Goal: Task Accomplishment & Management: Manage account settings

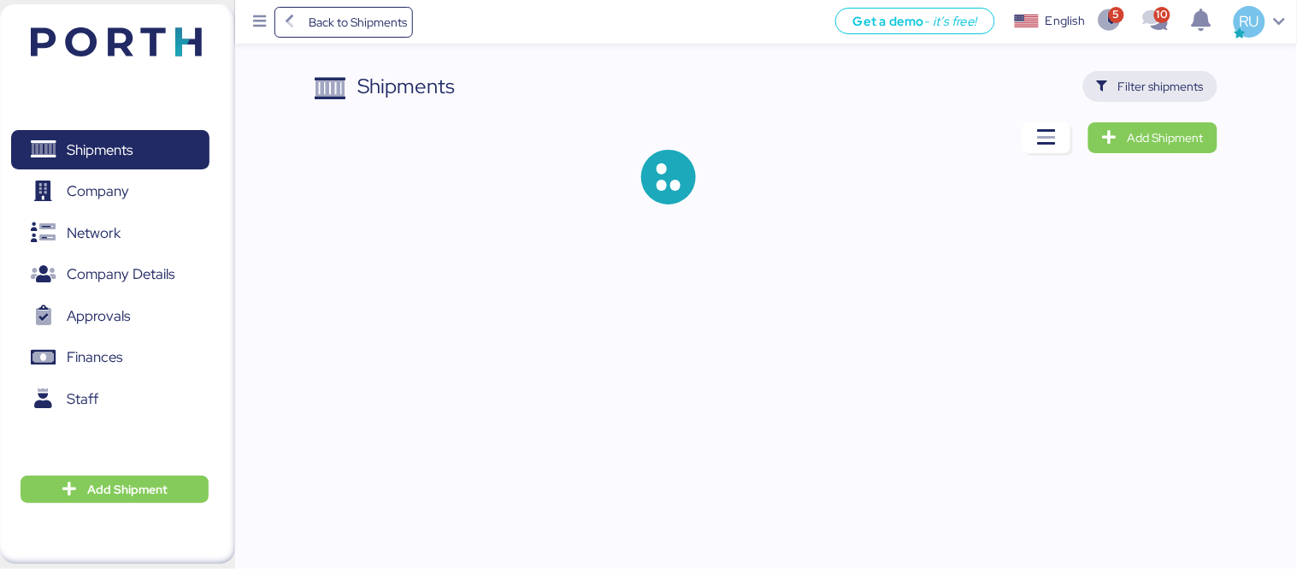
click at [1164, 84] on span "Filter shipments" at bounding box center [1160, 86] width 85 height 21
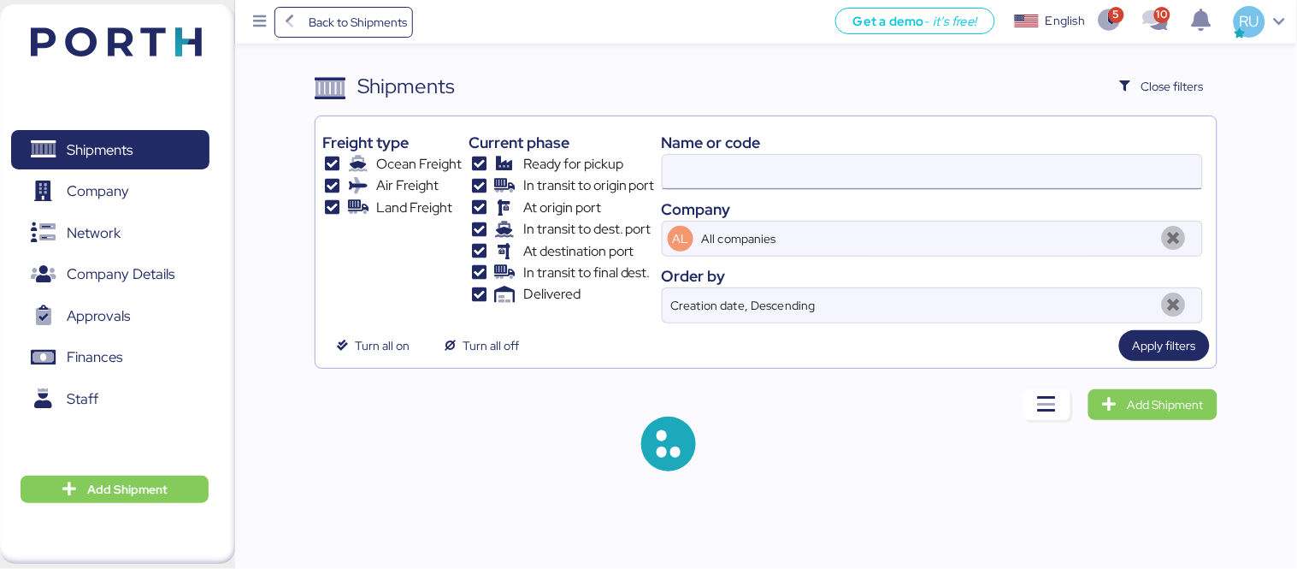
click at [886, 166] on input at bounding box center [932, 172] width 539 height 34
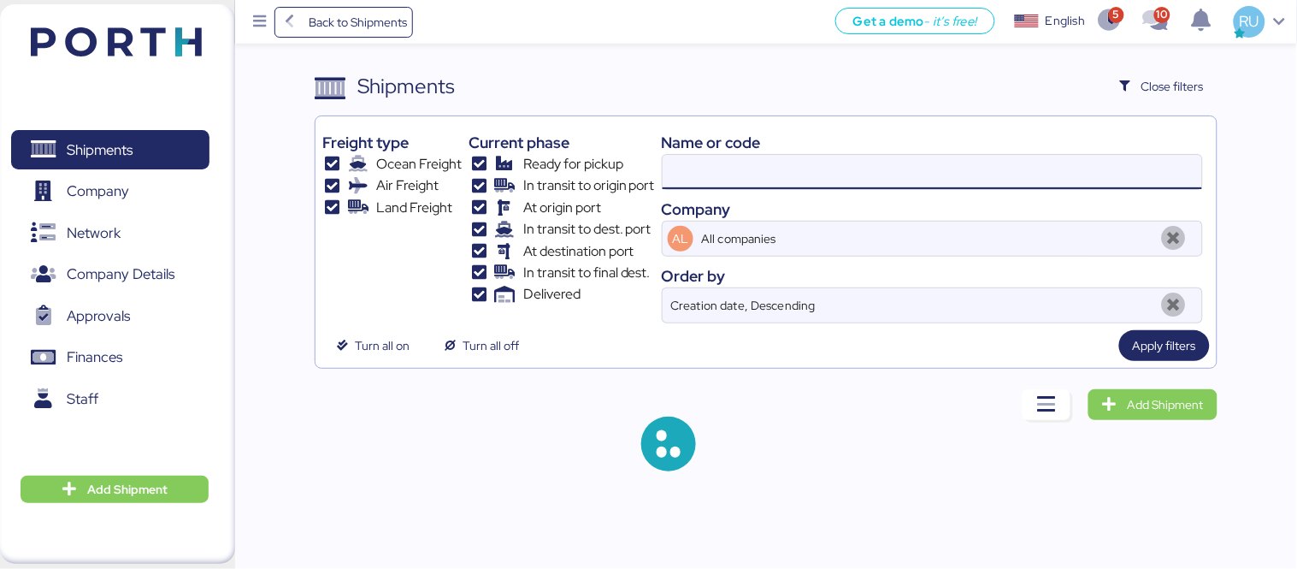
paste input "O0052013"
type input "O0052013"
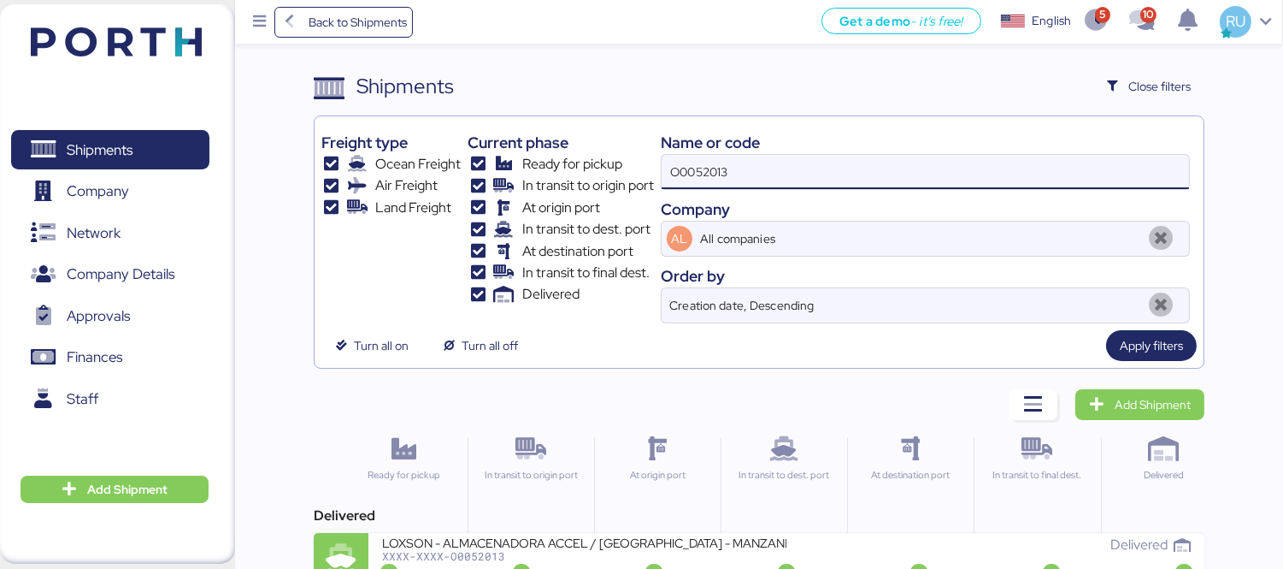
scroll to position [32, 0]
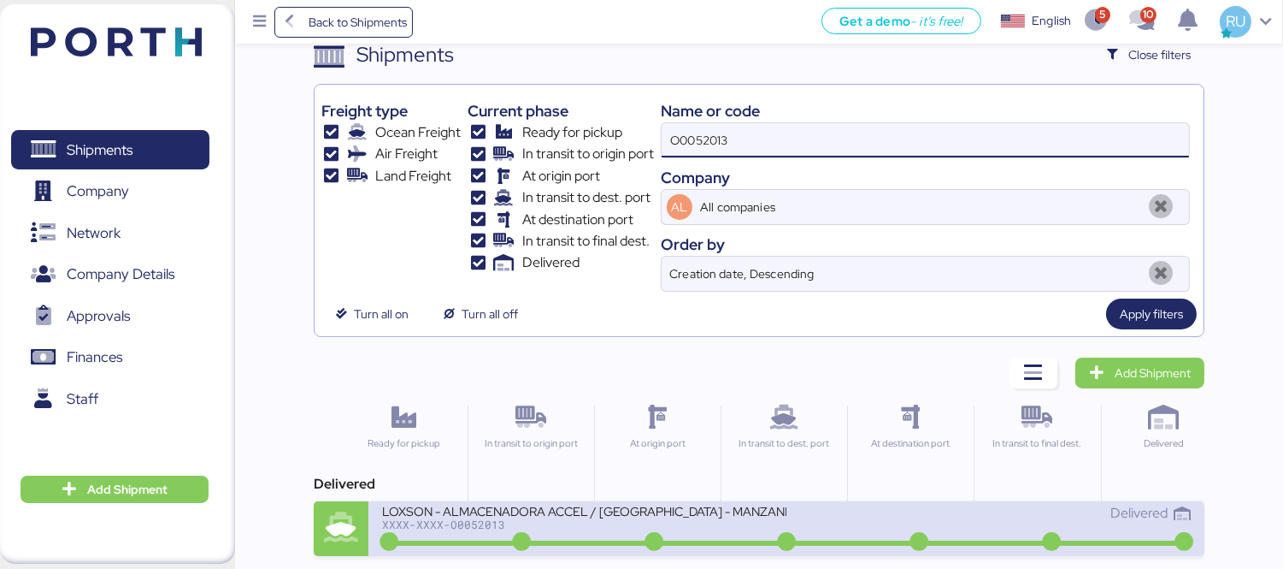
click at [790, 556] on div "LOXSON - ALMACENADORA ACCEL / [GEOGRAPHIC_DATA] - MANZANILLO / MBL: COSU6425492…" at bounding box center [786, 528] width 836 height 55
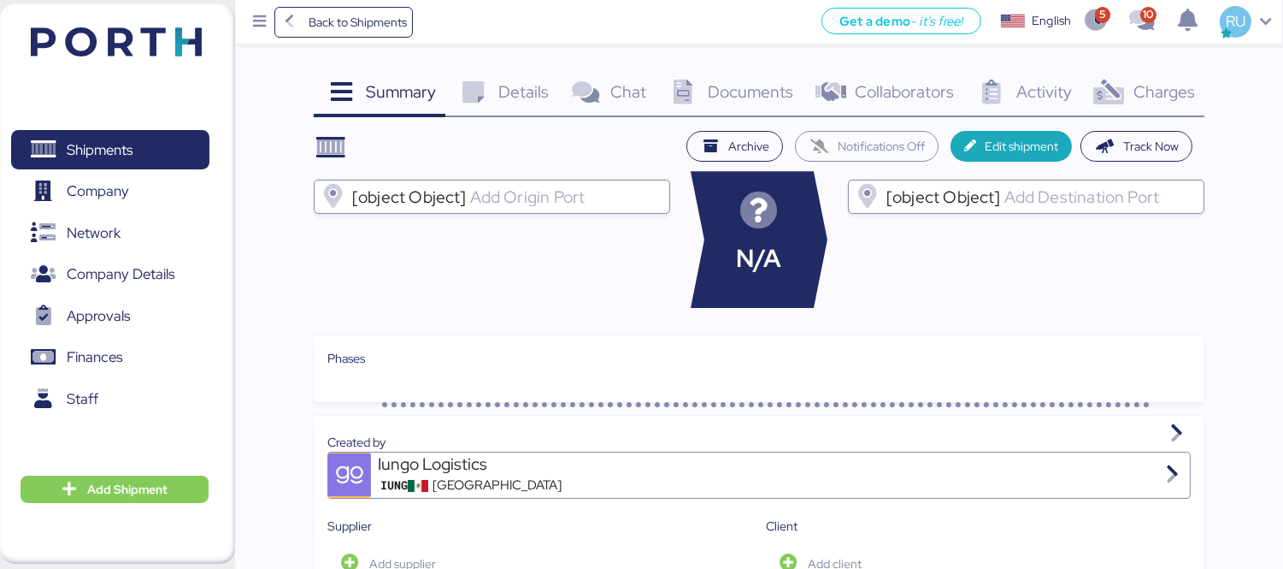
click at [1168, 111] on div "Charges 0" at bounding box center [1143, 94] width 123 height 46
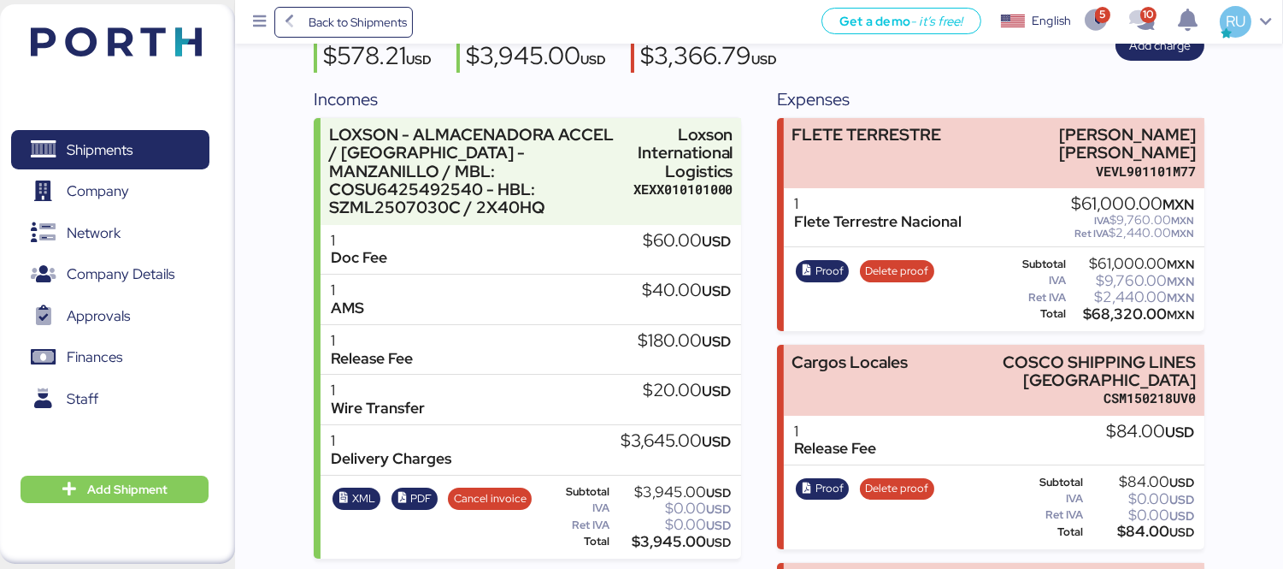
scroll to position [181, 0]
click at [834, 265] on span "Proof" at bounding box center [830, 270] width 28 height 19
drag, startPoint x: 118, startPoint y: 15, endPoint x: 127, endPoint y: 21, distance: 10.0
click at [127, 21] on header at bounding box center [91, 39] width 165 height 53
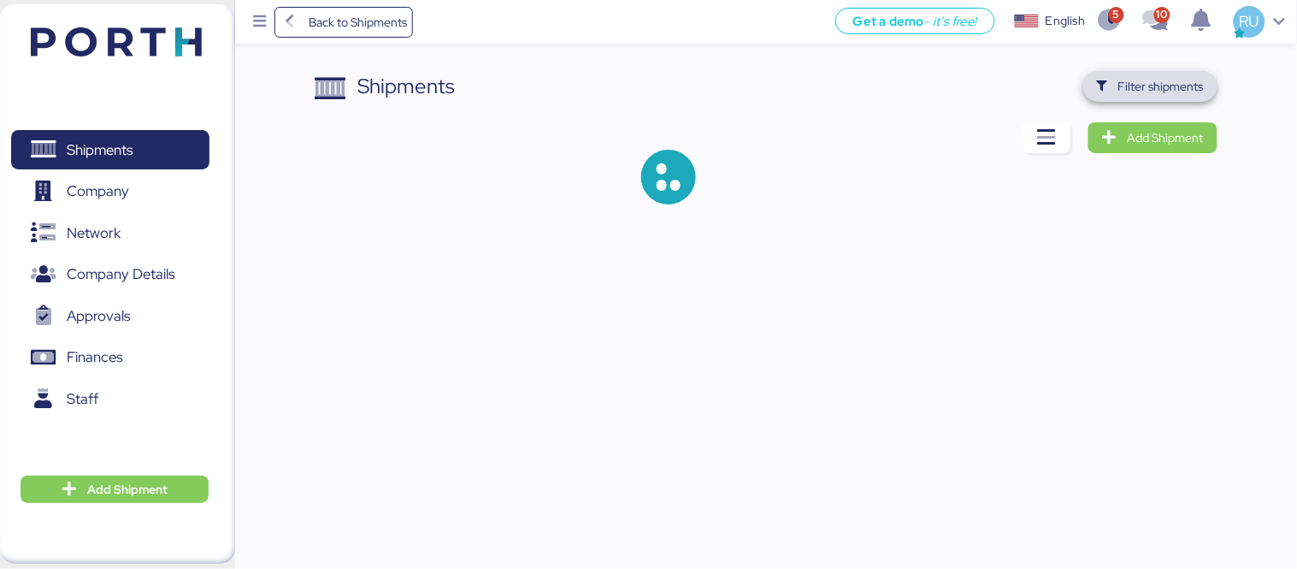
click at [1121, 74] on span "Filter shipments" at bounding box center [1150, 86] width 107 height 24
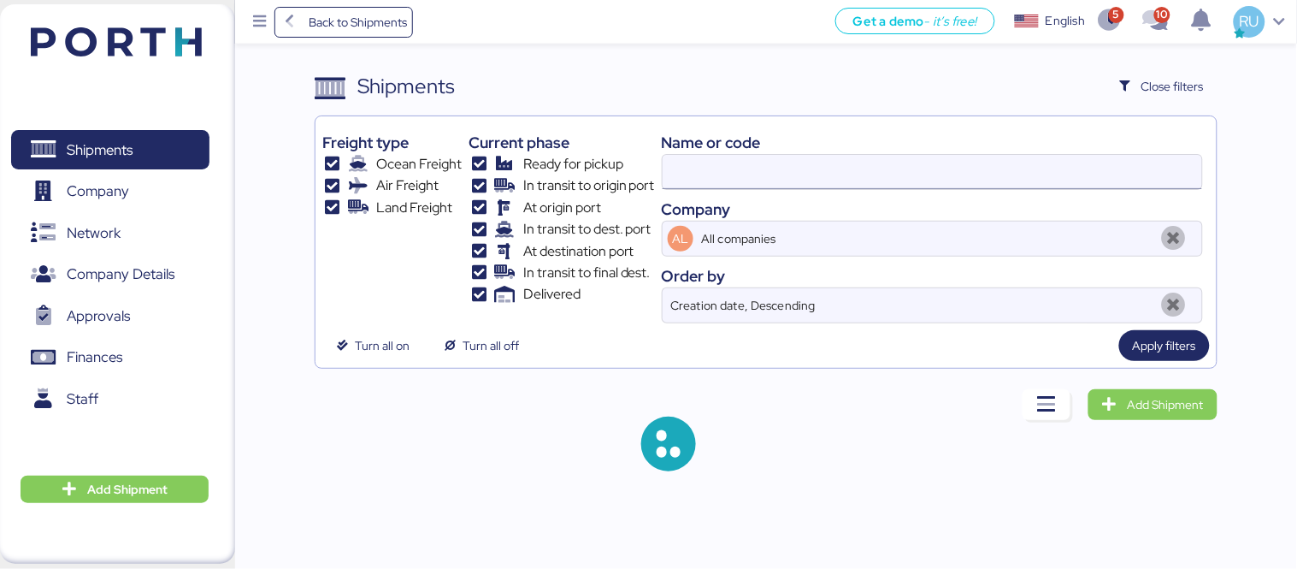
click at [787, 183] on input at bounding box center [932, 172] width 539 height 34
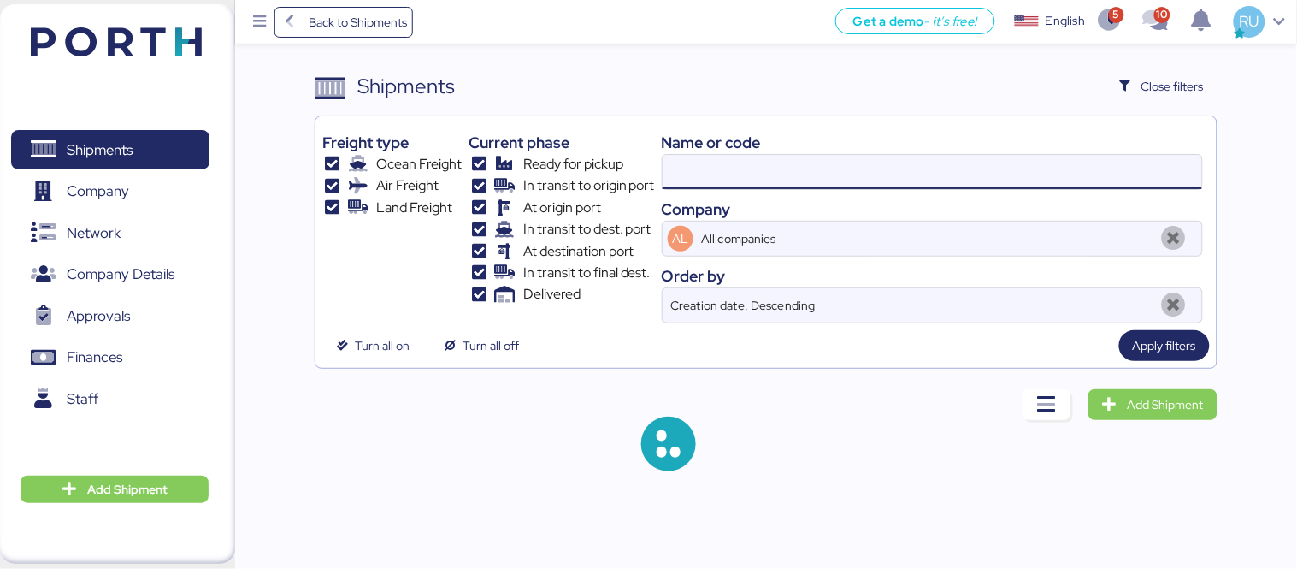
paste input "O0051940"
type input "O005201"
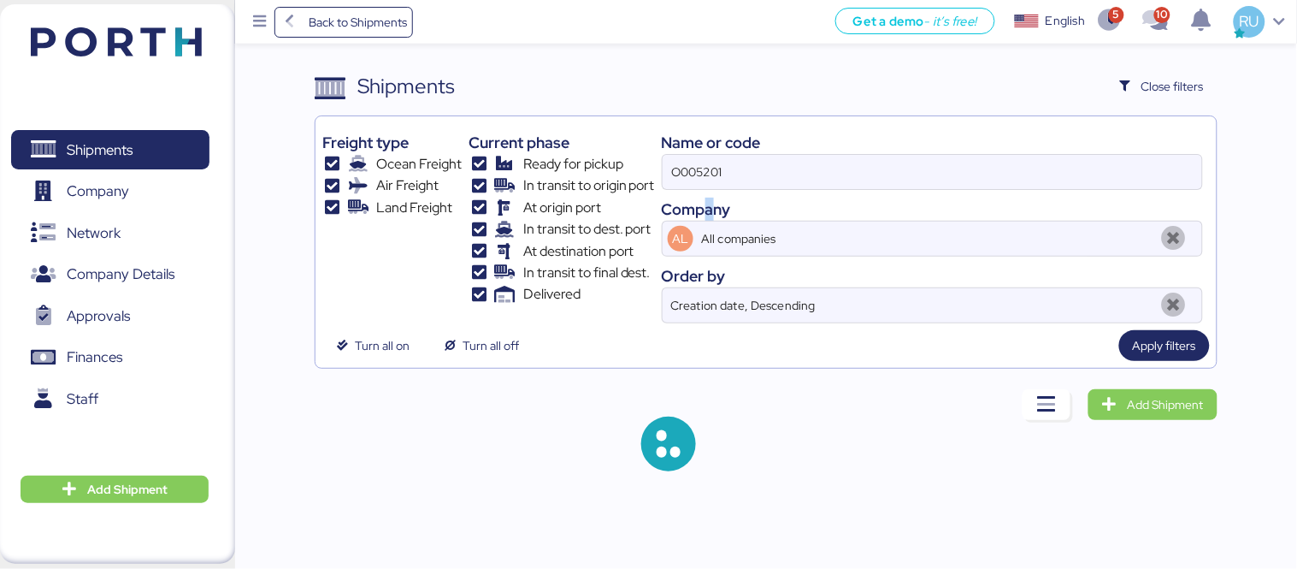
drag, startPoint x: 716, startPoint y: 207, endPoint x: 706, endPoint y: 191, distance: 19.2
click at [706, 191] on div "Name or code O005201 Company AL All companies Order by Creation date, Descending" at bounding box center [932, 223] width 541 height 200
click at [705, 181] on input "O005201" at bounding box center [932, 172] width 539 height 34
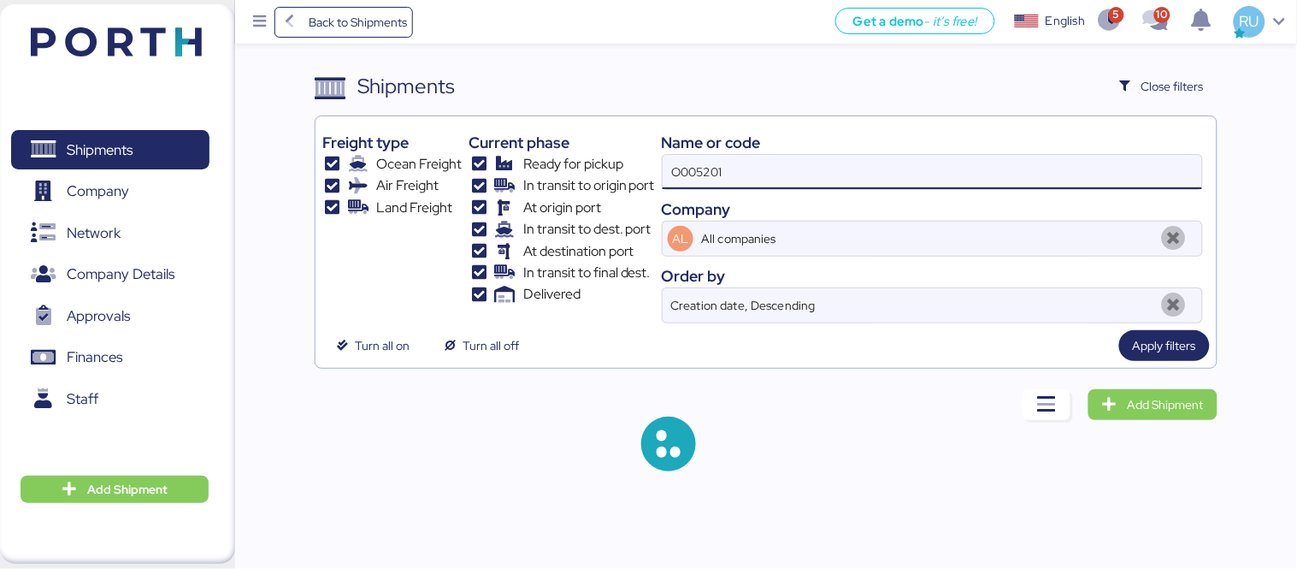
click at [705, 181] on input "O005201" at bounding box center [932, 172] width 539 height 34
paste input "O0051940"
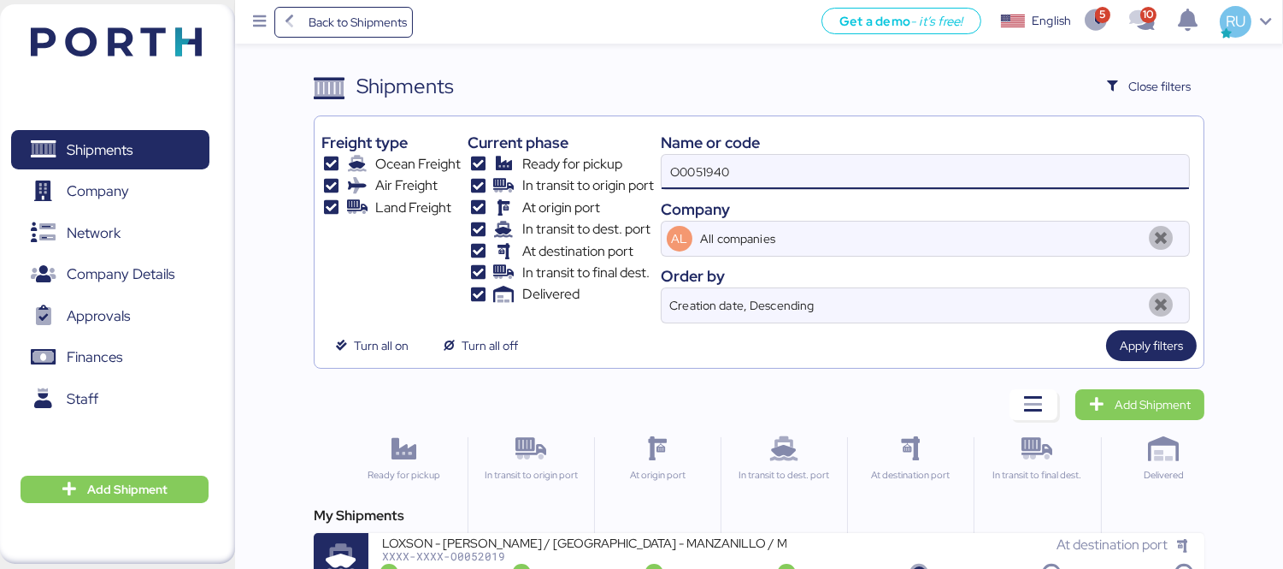
type input "O0051940"
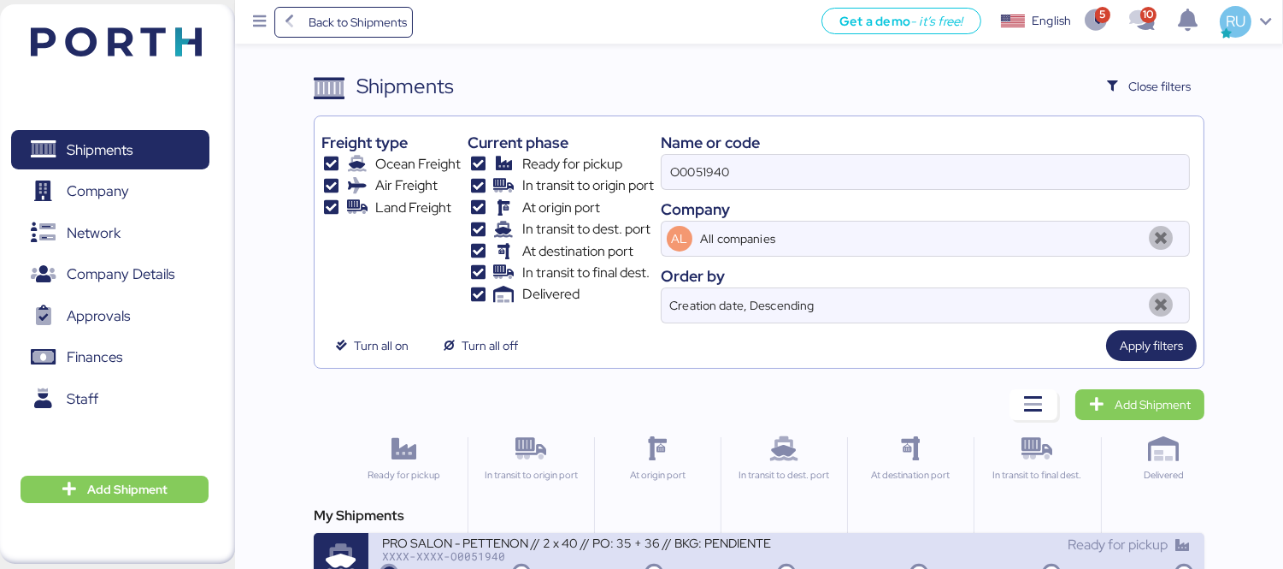
click at [722, 539] on div "PRO SALON - PETTENON // 2 x 40 // PO: 35 + 36 // BKG: PENDIENTE" at bounding box center [584, 541] width 404 height 15
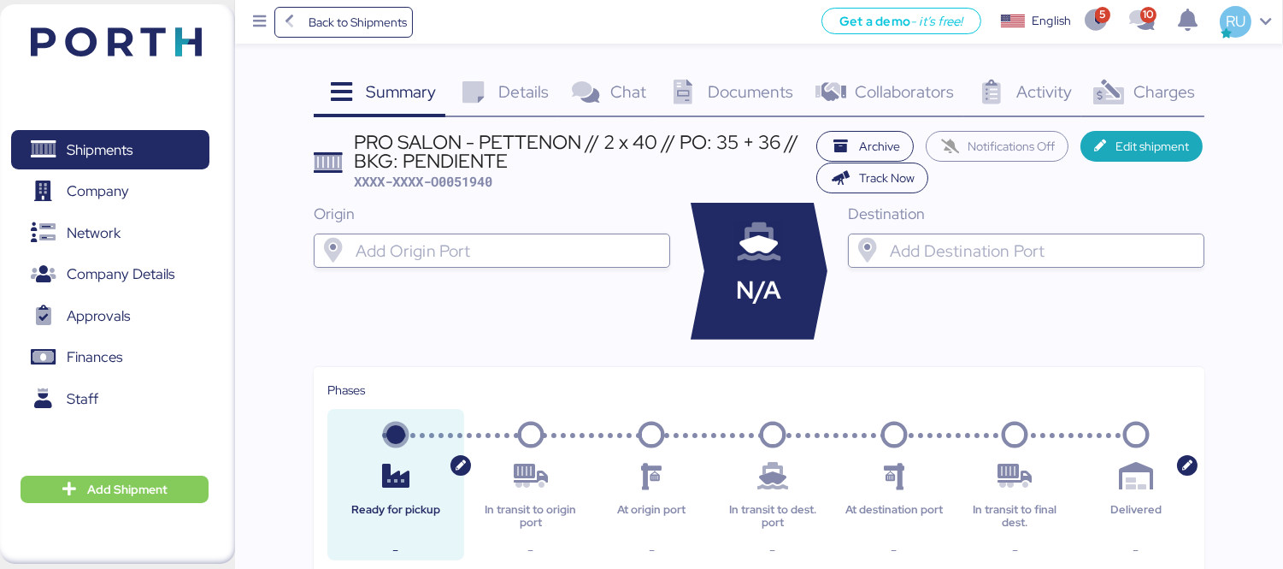
click at [716, 99] on span "Documents" at bounding box center [750, 91] width 85 height 22
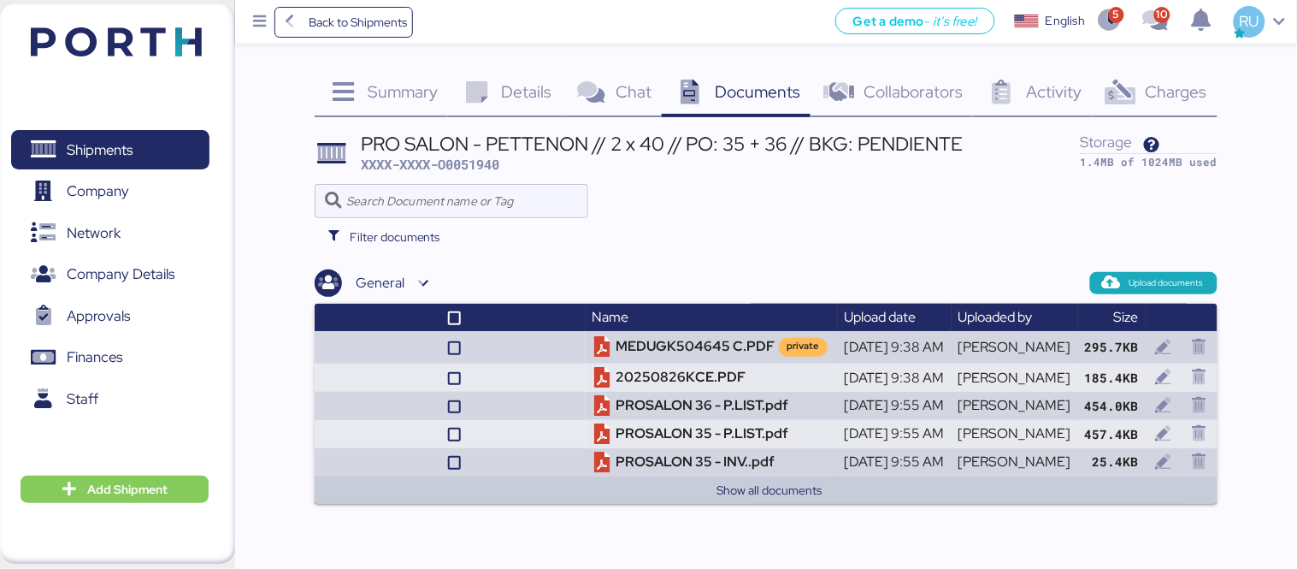
click at [139, 30] on img at bounding box center [116, 41] width 171 height 29
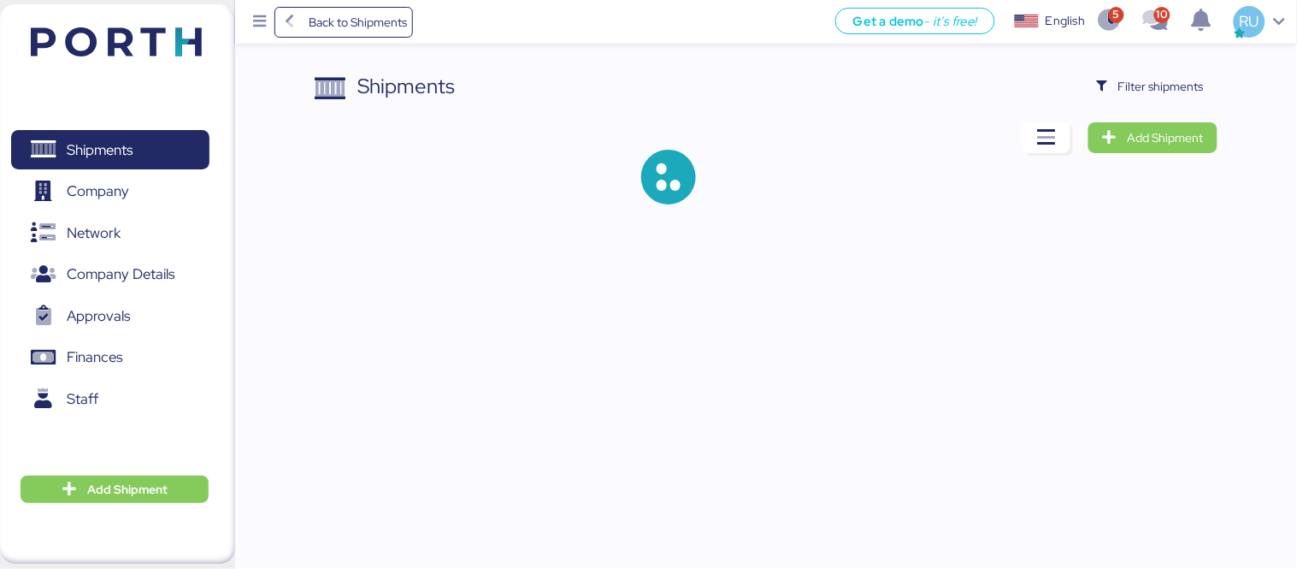
click at [1195, 68] on div "Shipments Filter shipments Add Shipment" at bounding box center [648, 116] width 1297 height 232
click at [1188, 79] on span "Filter shipments" at bounding box center [1160, 86] width 85 height 21
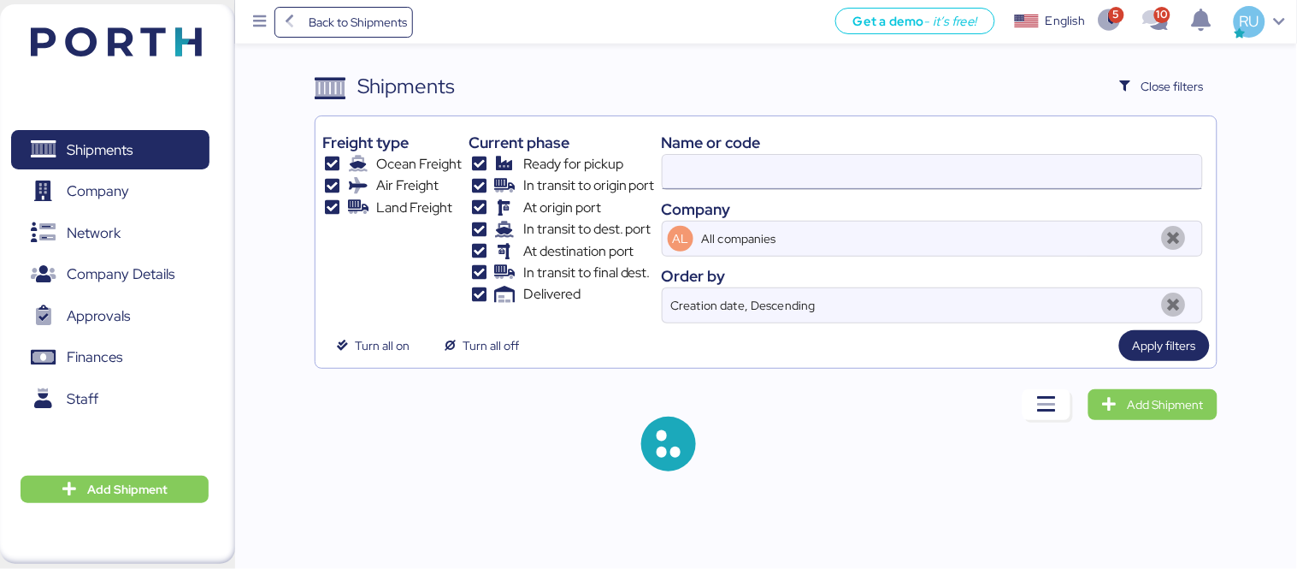
click at [970, 181] on input at bounding box center [932, 172] width 539 height 34
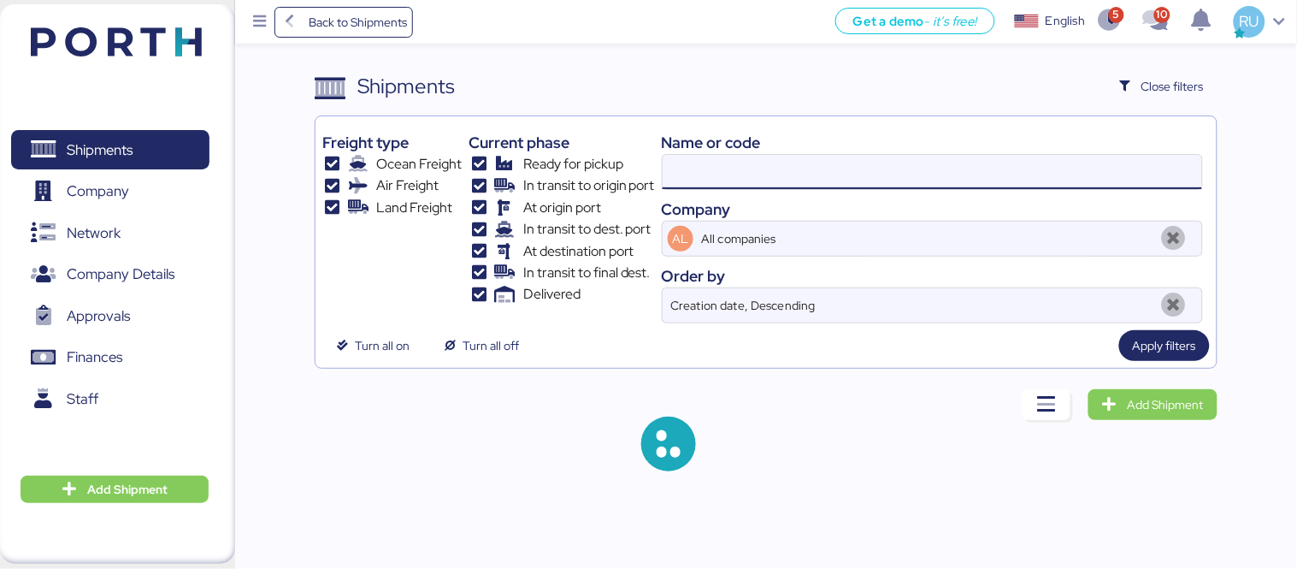
paste input "O0052026"
type input "O0052026"
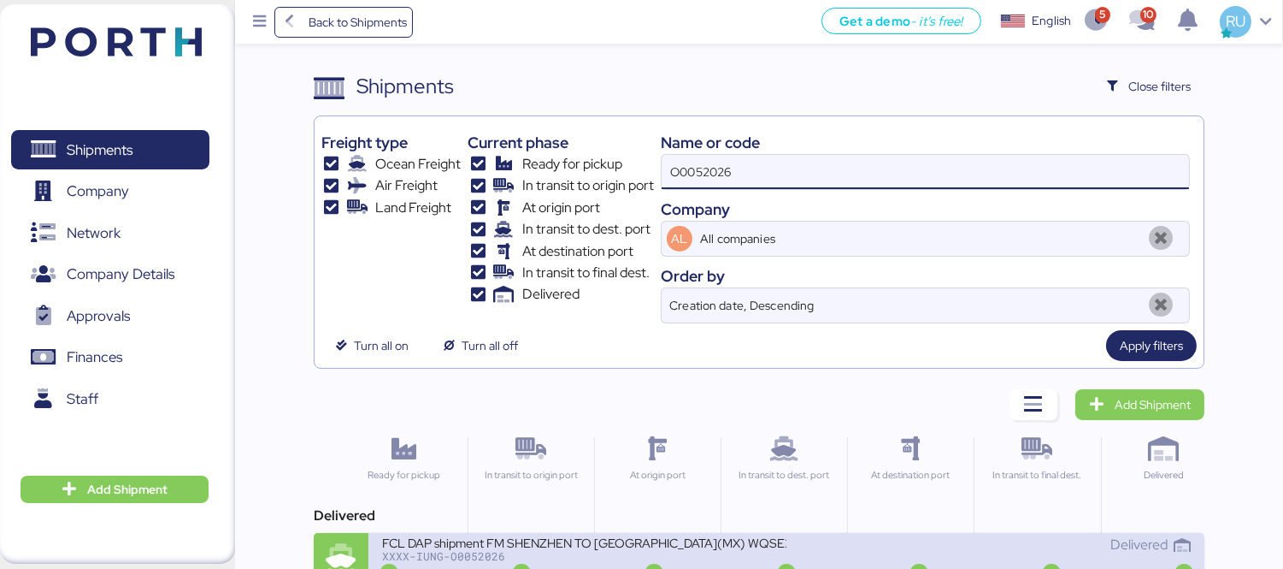
click at [673, 551] on div "XXXX-IUNG-O0052026" at bounding box center [584, 556] width 404 height 12
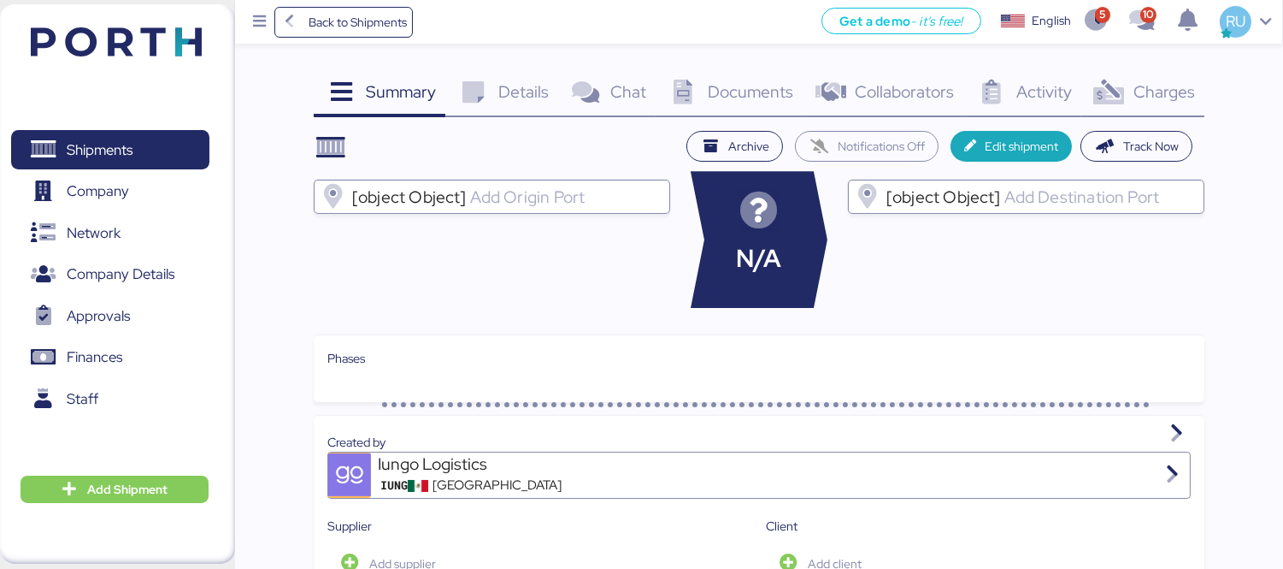
click at [1117, 85] on icon at bounding box center [1109, 92] width 37 height 25
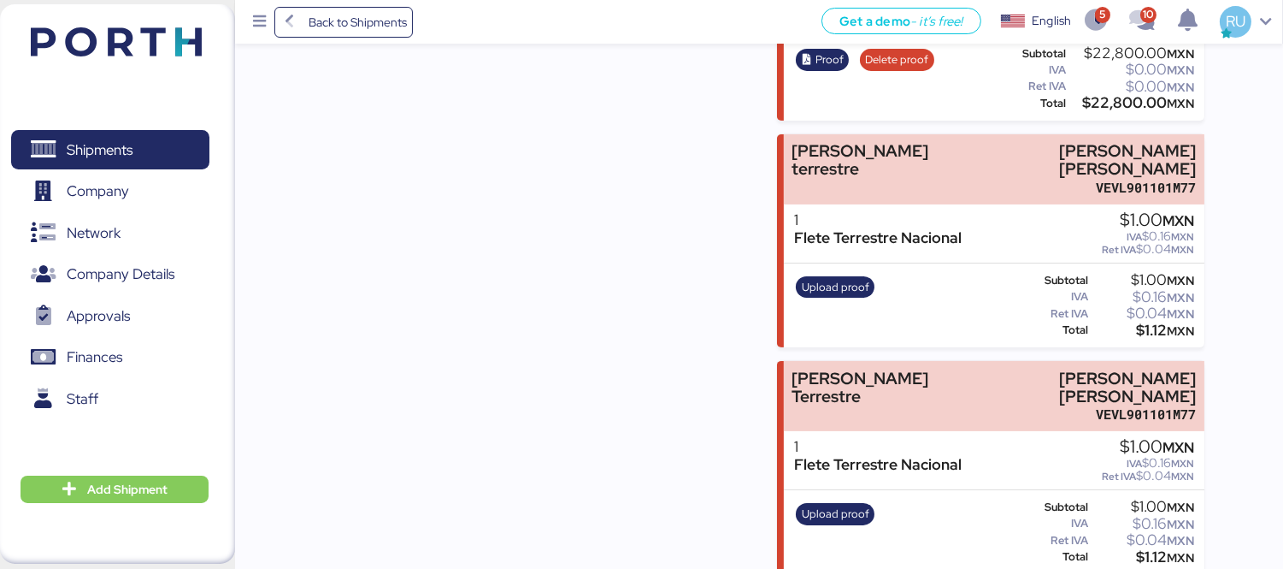
scroll to position [815, 0]
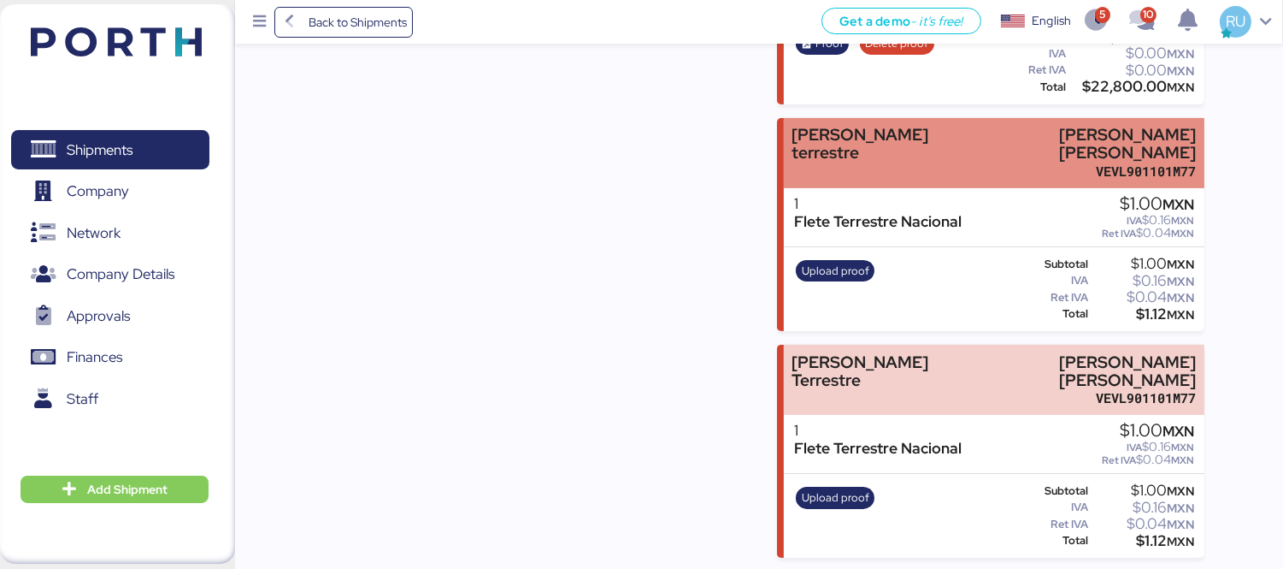
click at [1135, 174] on div "VEVL901101M77" at bounding box center [1083, 171] width 227 height 18
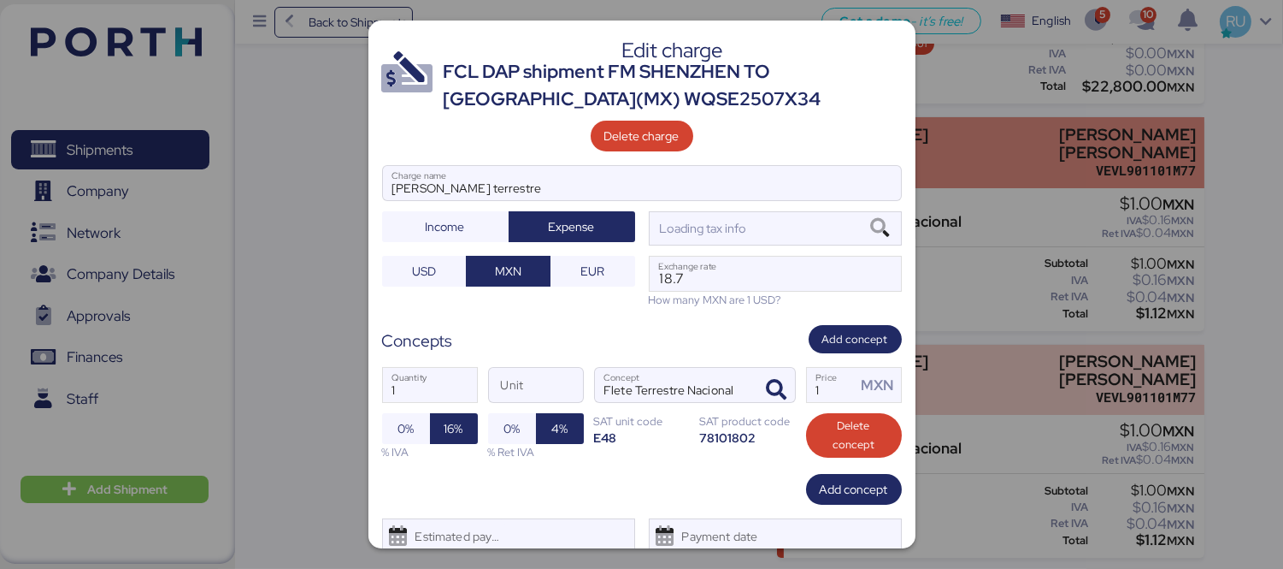
scroll to position [0, 0]
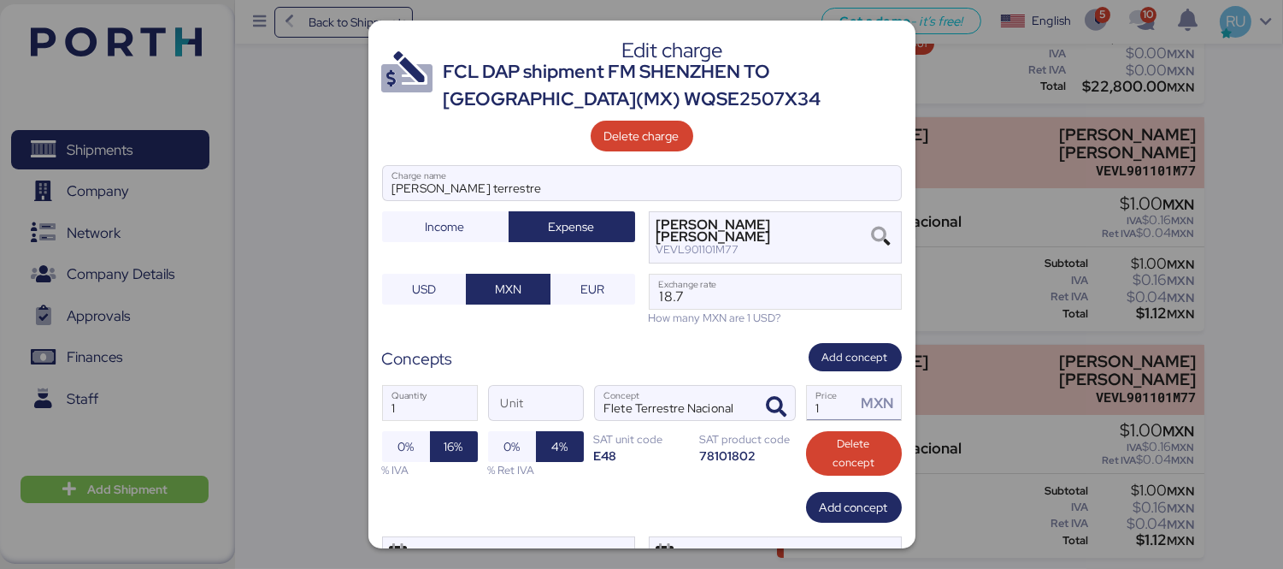
click at [828, 407] on input "1" at bounding box center [832, 403] width 50 height 34
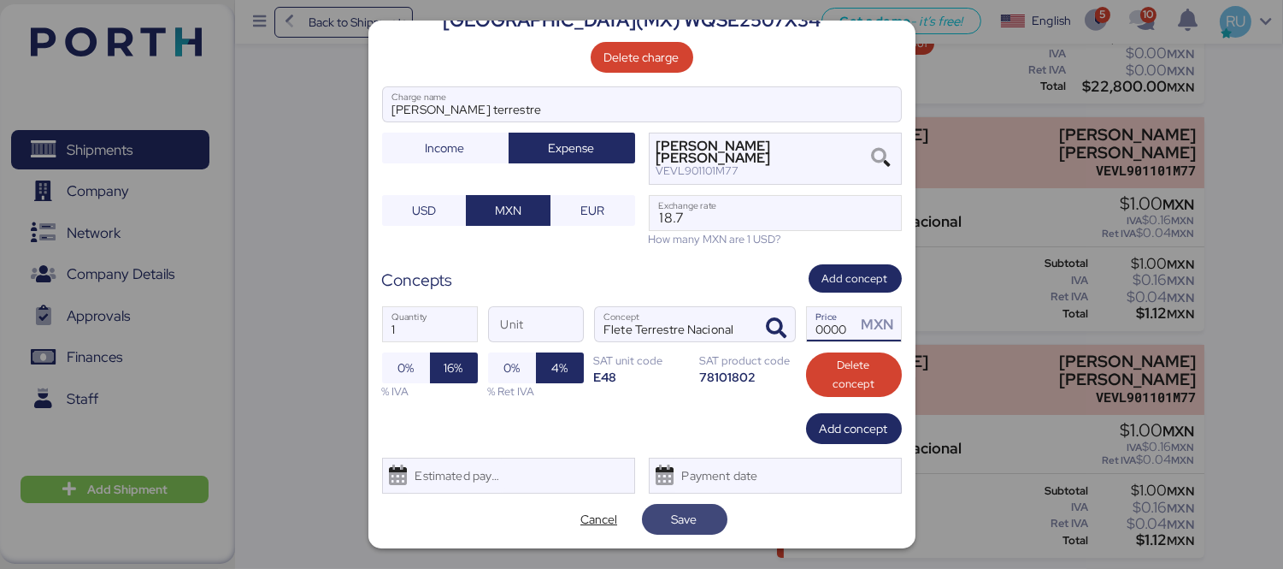
type input "40000"
click at [698, 513] on span "Save" at bounding box center [685, 519] width 58 height 24
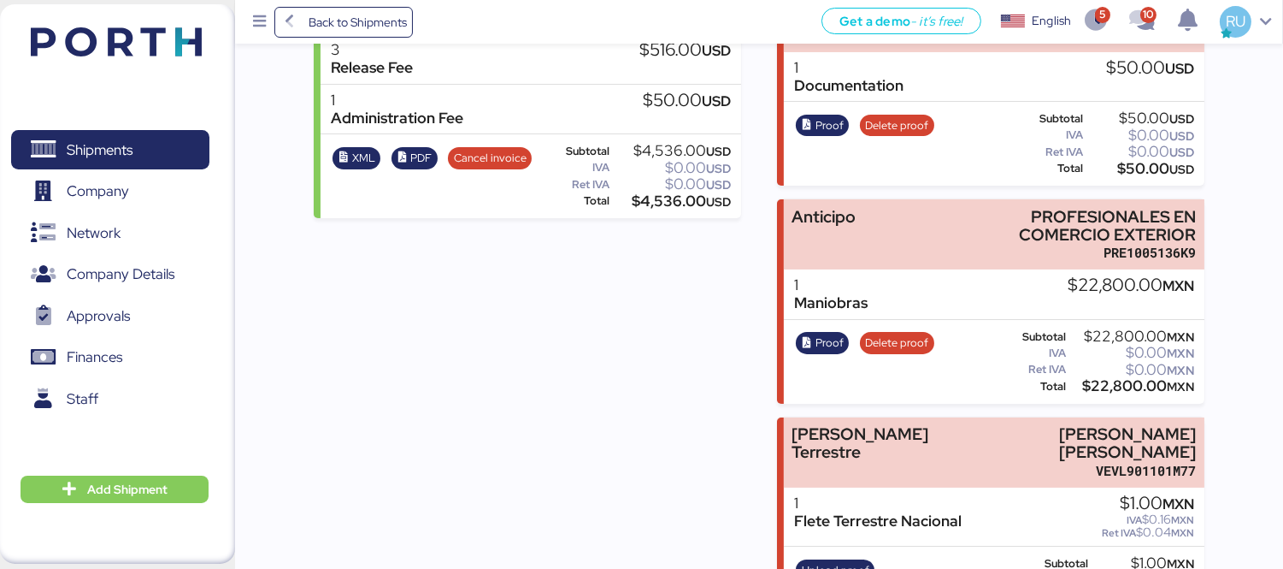
scroll to position [815, 0]
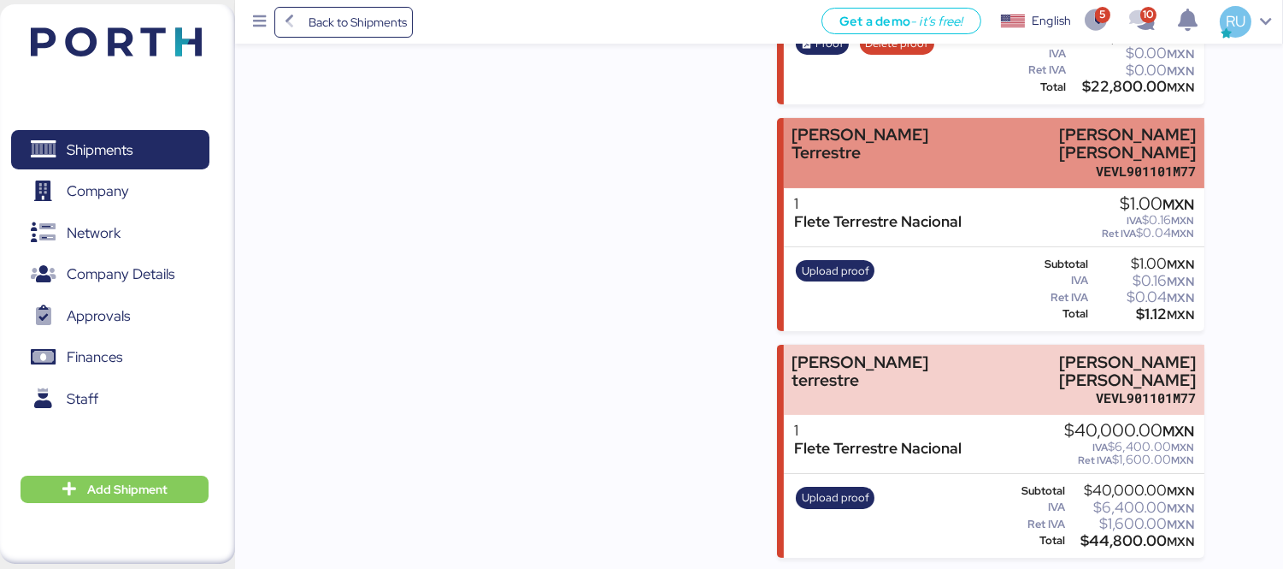
click at [1036, 150] on div "[PERSON_NAME] [PERSON_NAME]" at bounding box center [1084, 144] width 226 height 36
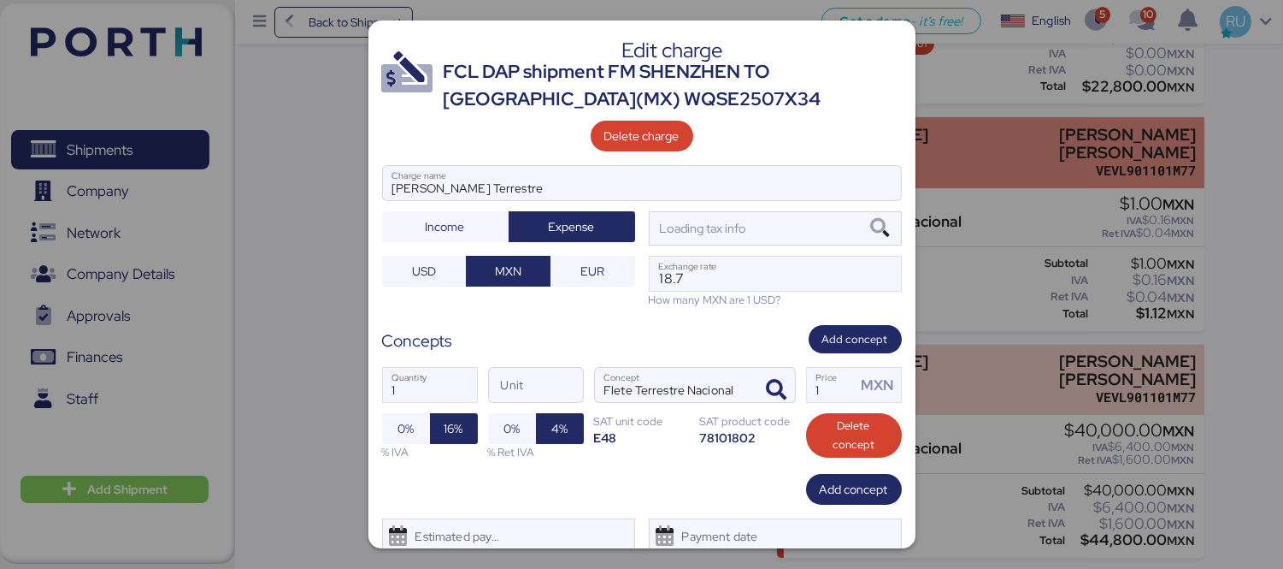
scroll to position [0, 0]
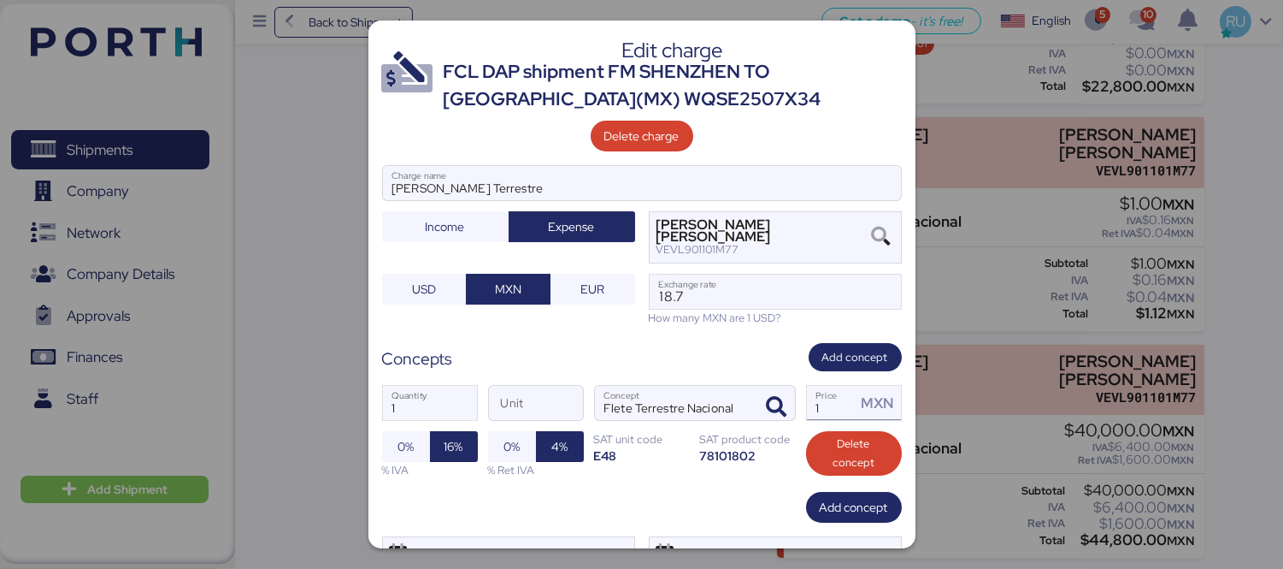
click at [828, 413] on input "1" at bounding box center [832, 403] width 50 height 34
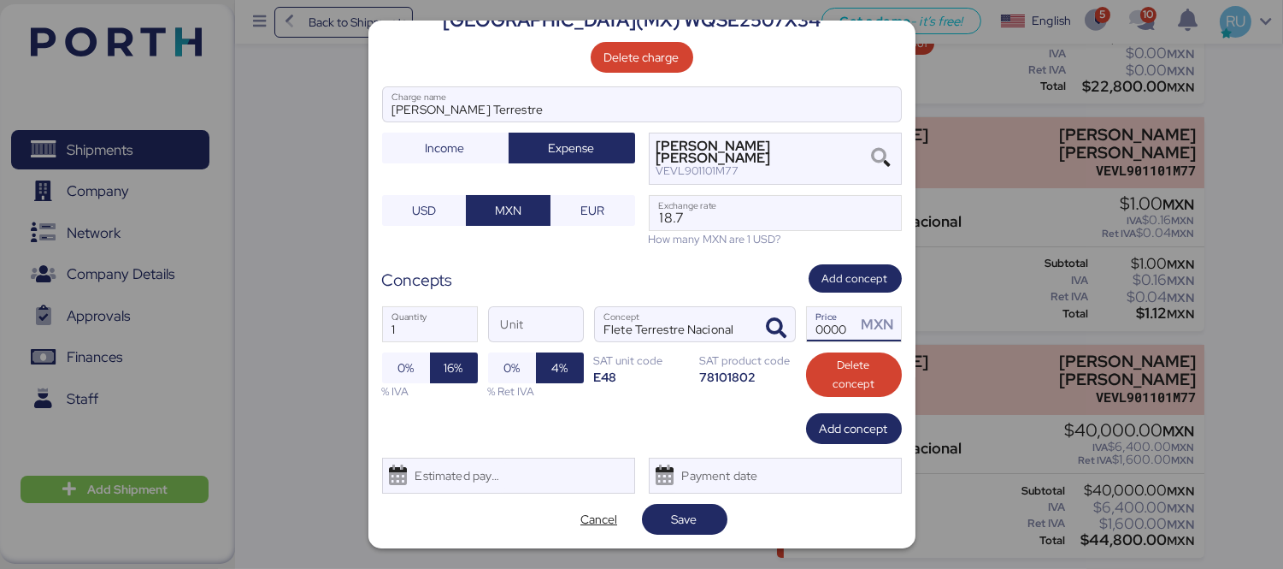
type input "40000"
click at [682, 535] on div "Edit charge FCL DAP shipment FM SHENZHEN TO MANZANILLO(MX) WQSE2507X34 Delete c…" at bounding box center [641, 285] width 547 height 528
click at [682, 522] on span "Save" at bounding box center [685, 519] width 26 height 21
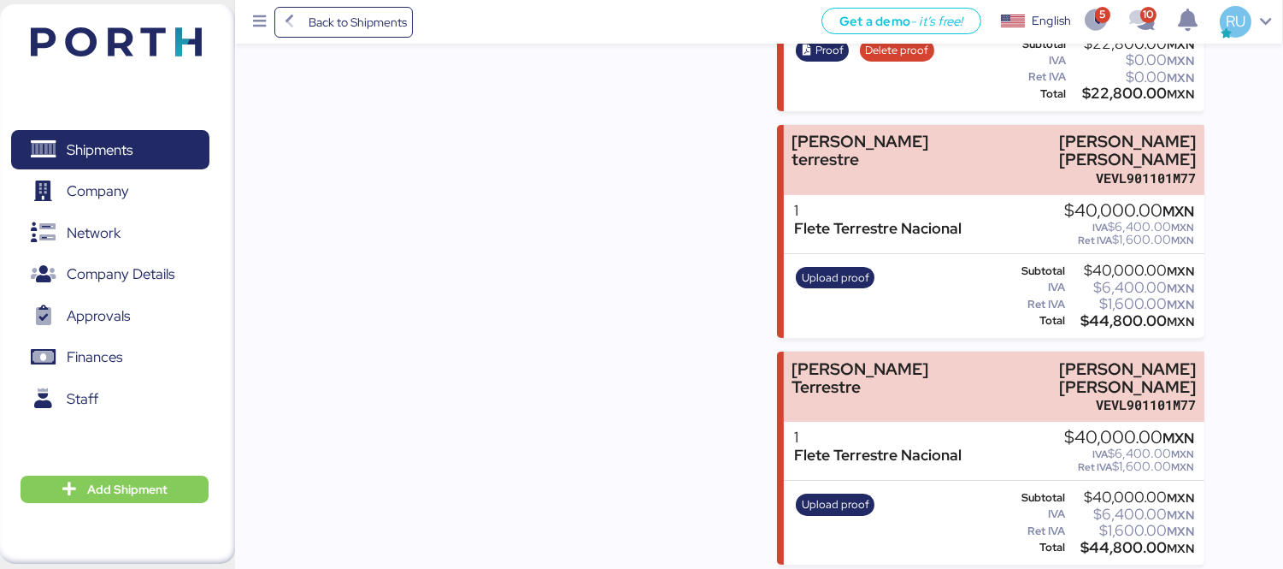
scroll to position [809, 0]
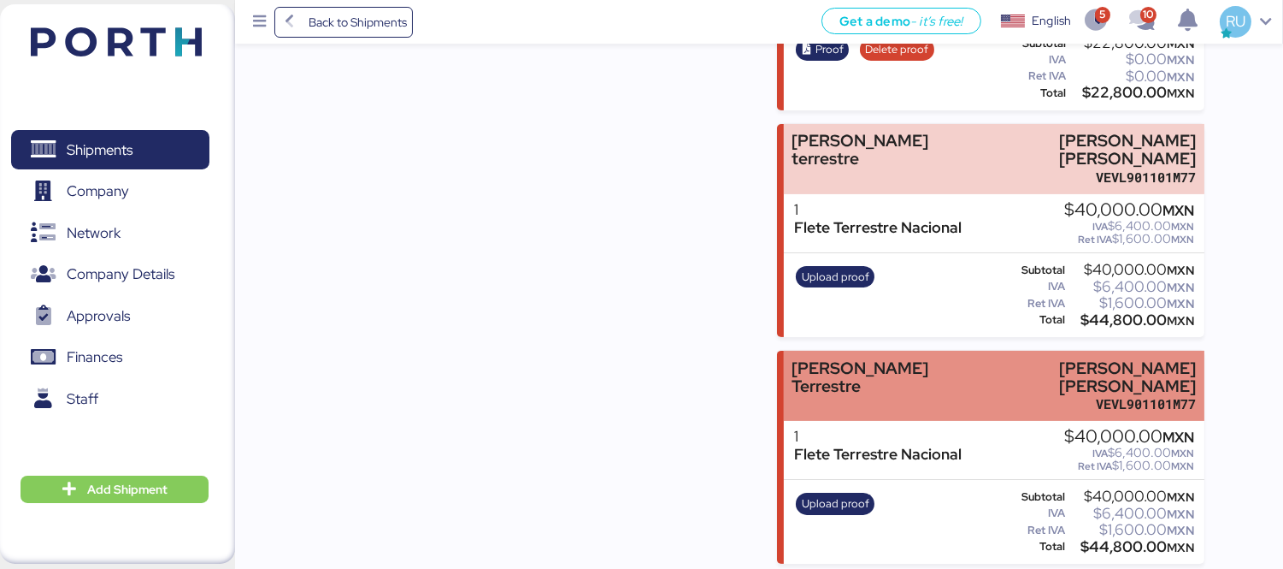
click at [1152, 374] on div "[PERSON_NAME] [PERSON_NAME]" at bounding box center [1084, 377] width 226 height 36
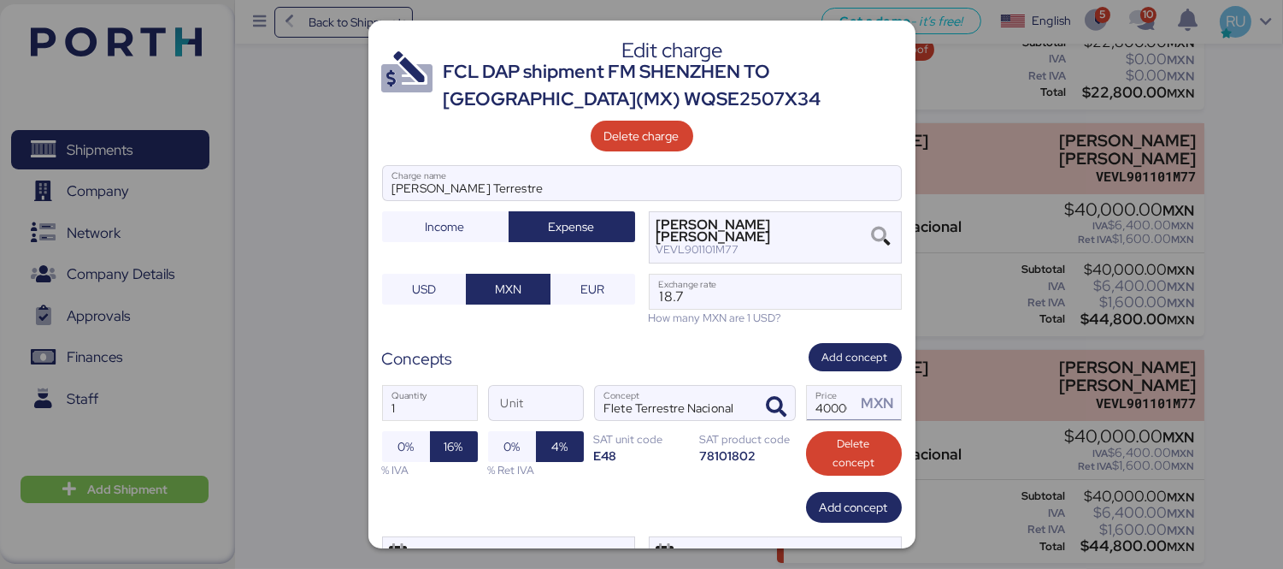
click at [838, 404] on input "40000" at bounding box center [832, 403] width 50 height 34
click at [823, 403] on input "40000" at bounding box center [832, 403] width 50 height 34
type input "0"
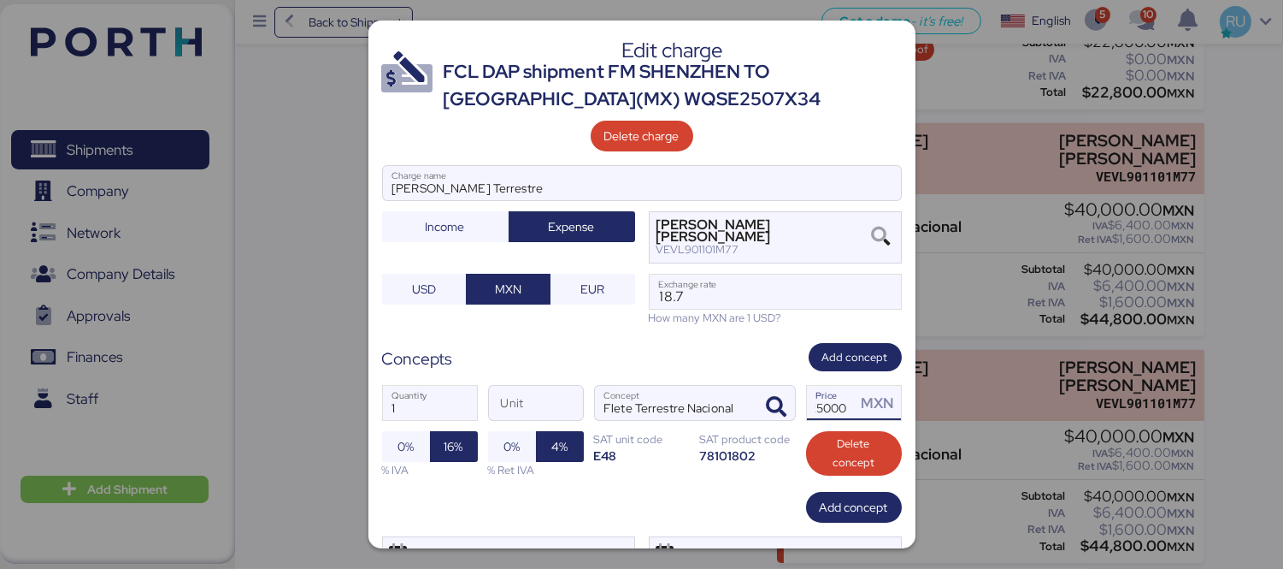
scroll to position [79, 0]
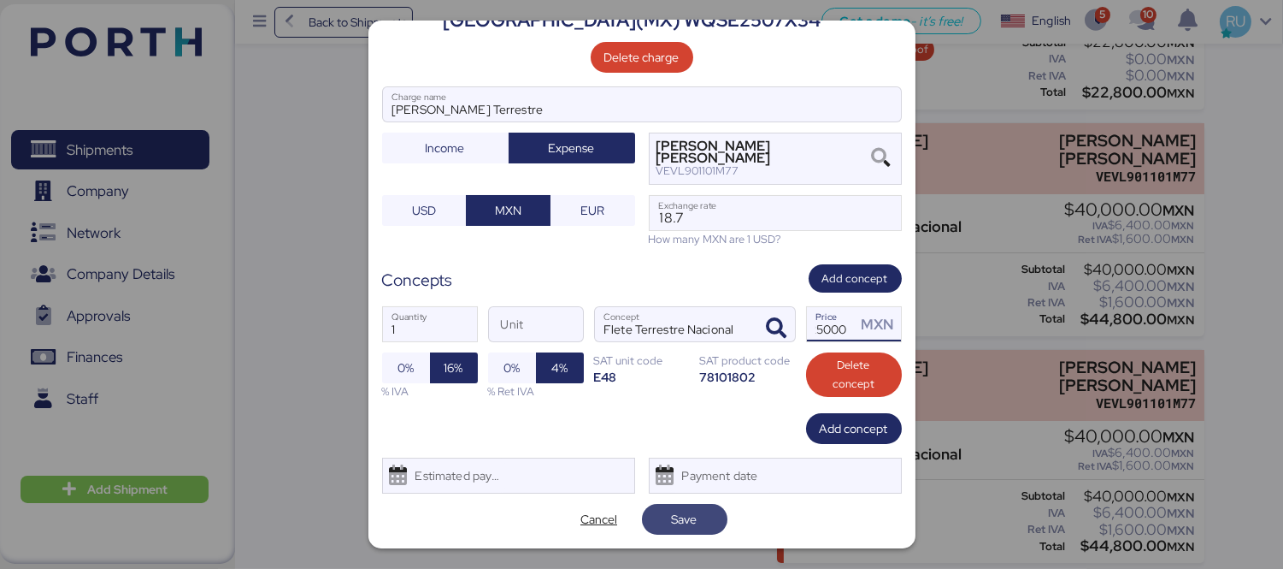
type input "25000"
click at [699, 519] on span "Save" at bounding box center [685, 519] width 58 height 24
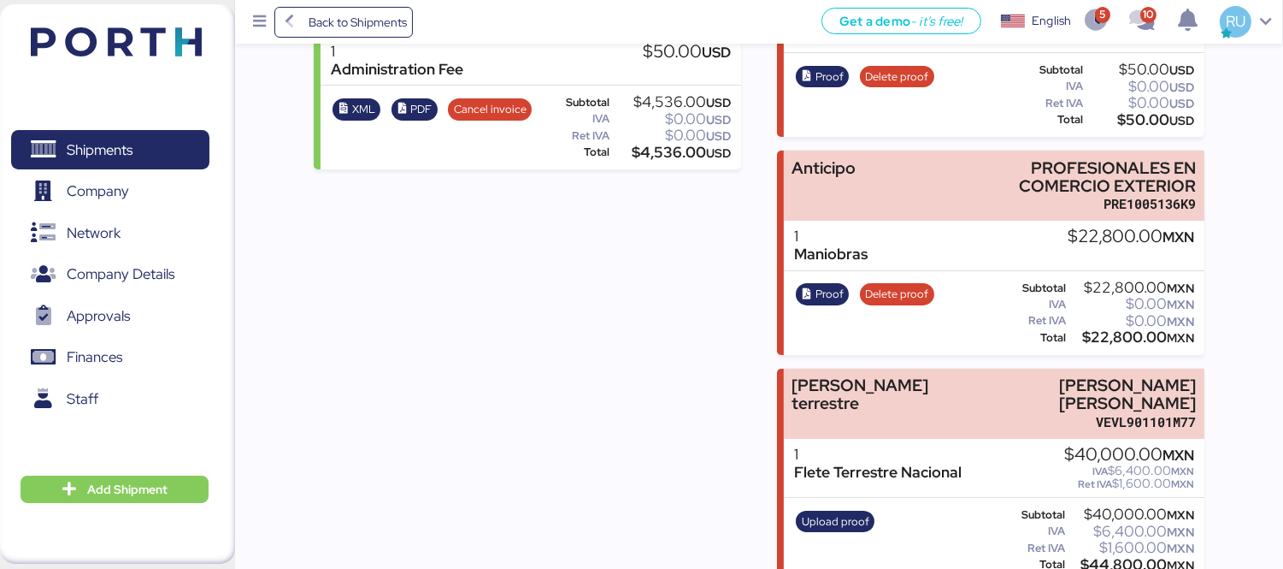
scroll to position [815, 0]
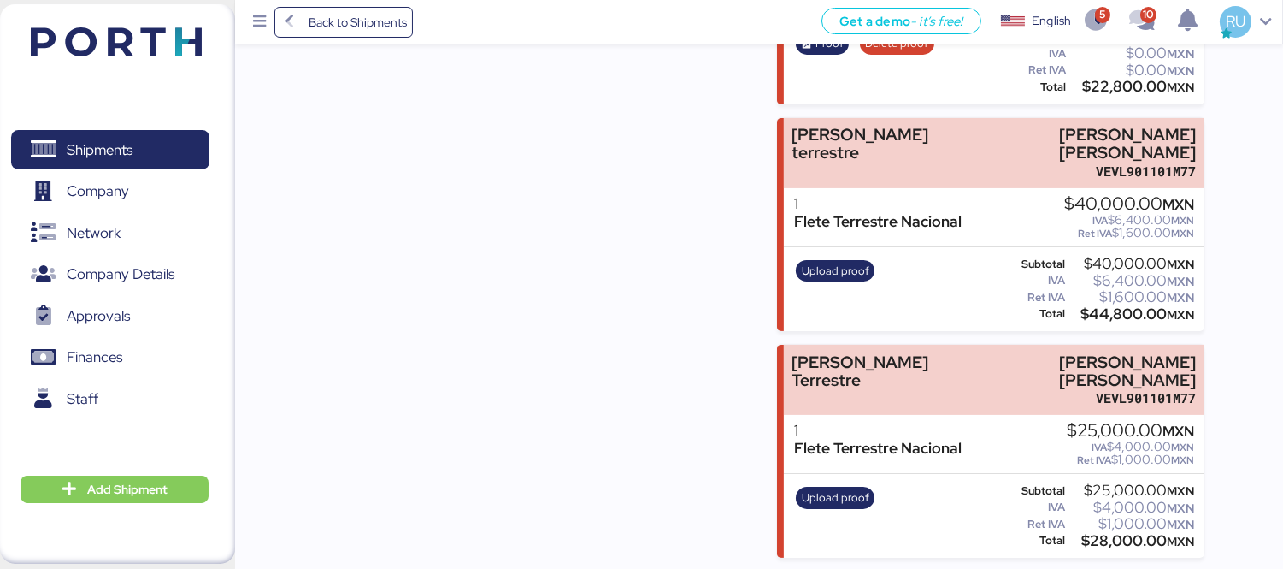
click at [852, 496] on span "Upload proof" at bounding box center [836, 497] width 68 height 19
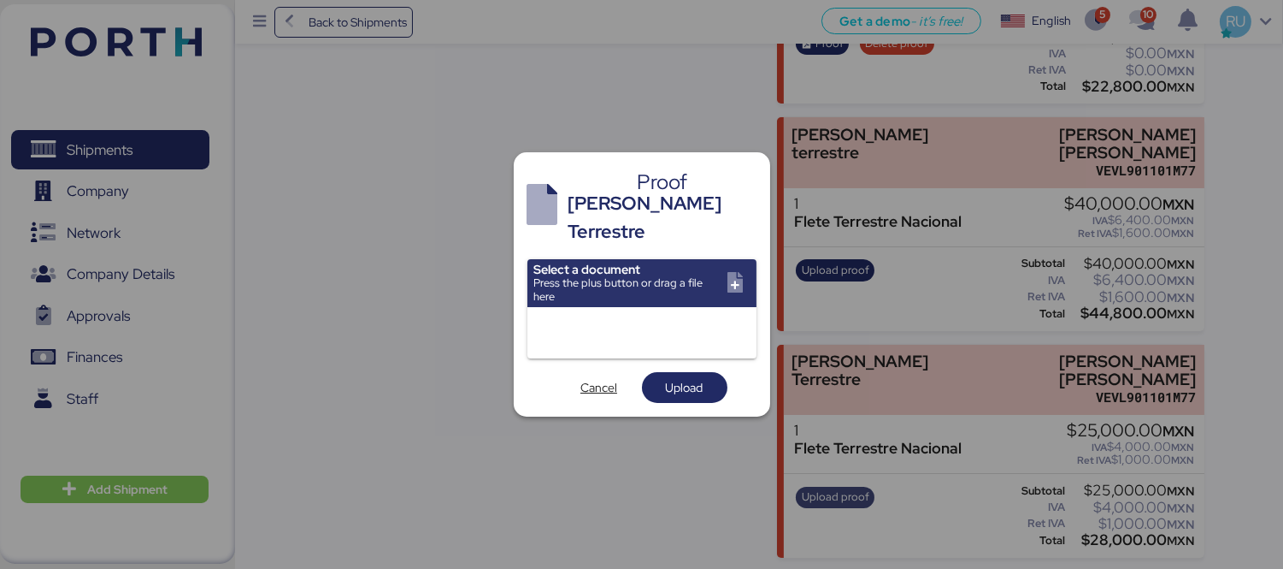
scroll to position [0, 0]
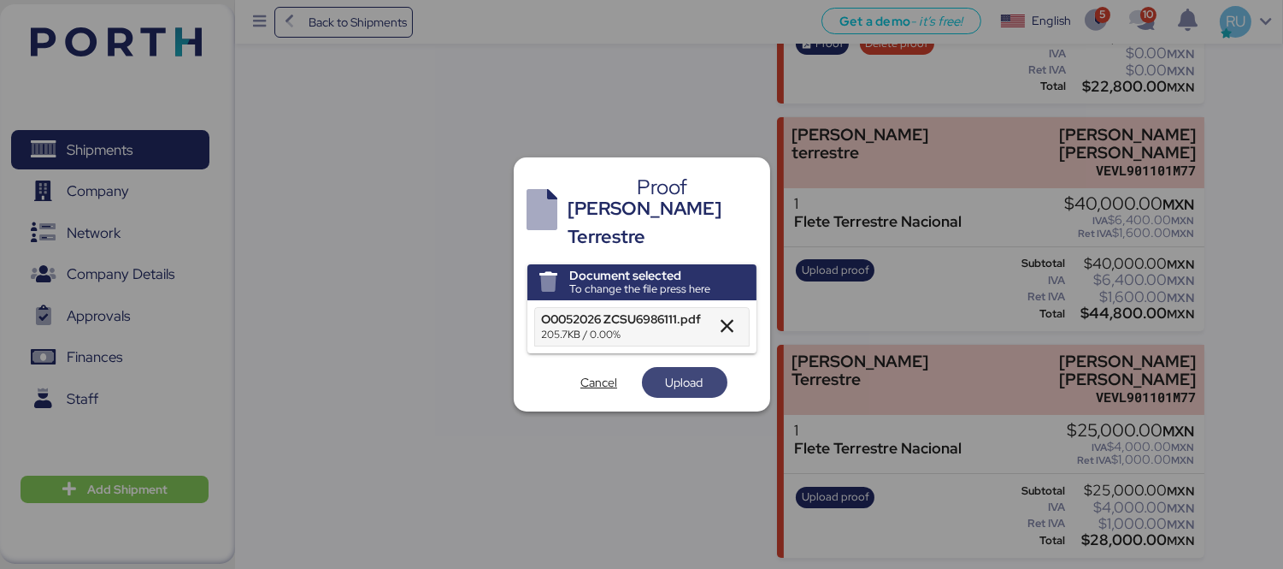
click at [669, 372] on span "Upload" at bounding box center [685, 382] width 38 height 21
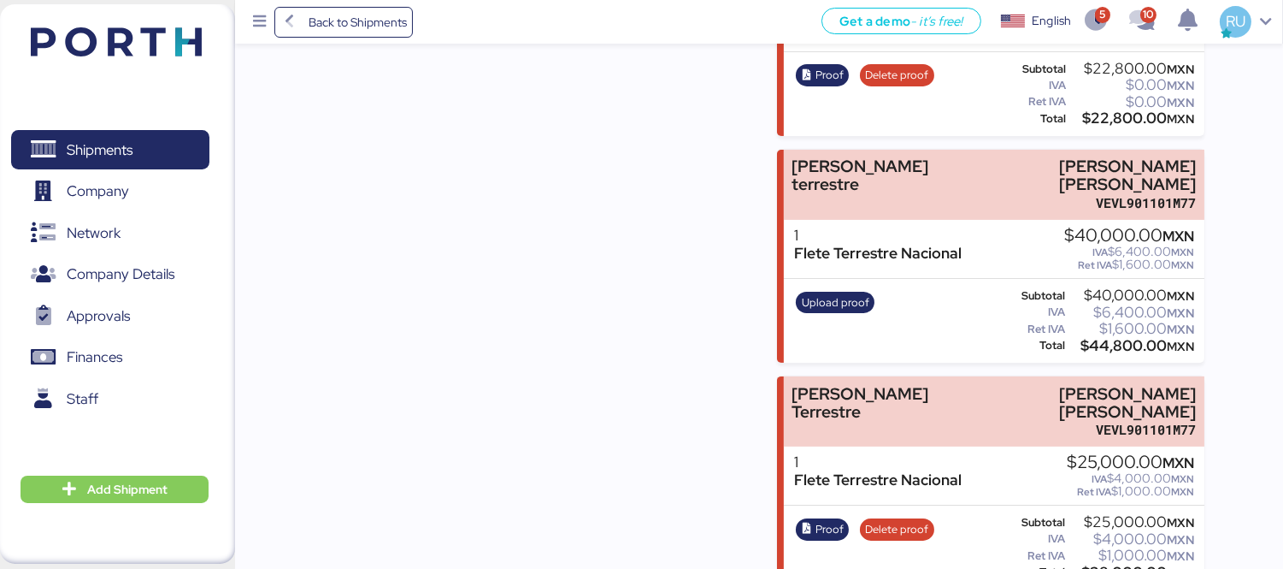
scroll to position [784, 0]
click at [840, 304] on span "Upload proof" at bounding box center [836, 301] width 68 height 19
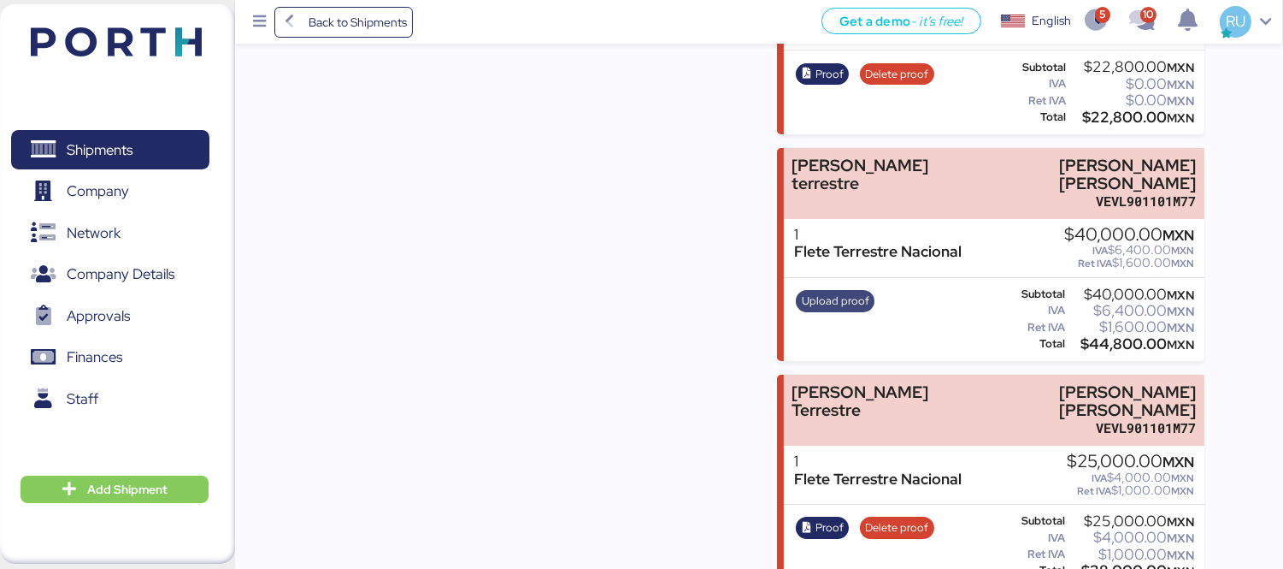
scroll to position [0, 0]
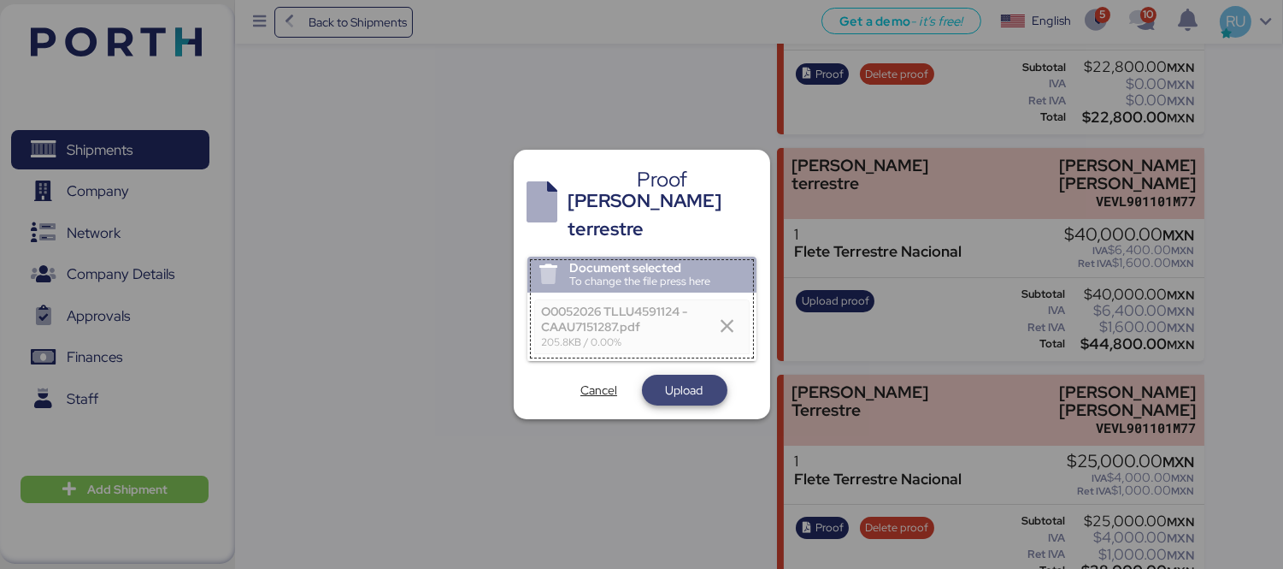
click at [678, 380] on span "Upload" at bounding box center [685, 390] width 38 height 21
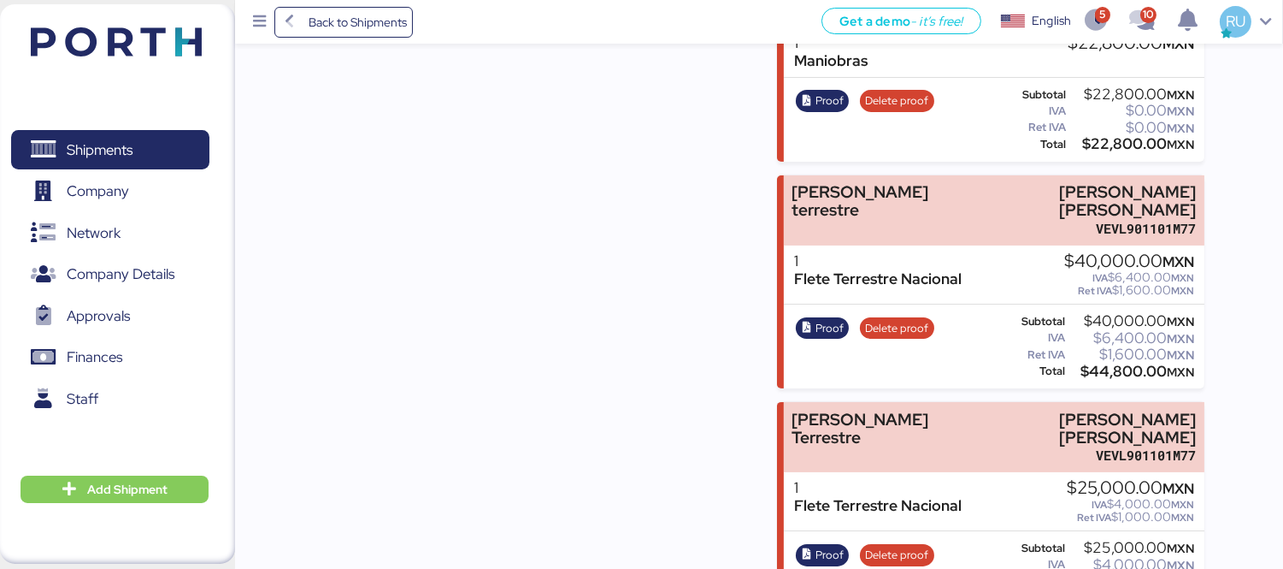
scroll to position [815, 0]
